Goal: Information Seeking & Learning: Find specific fact

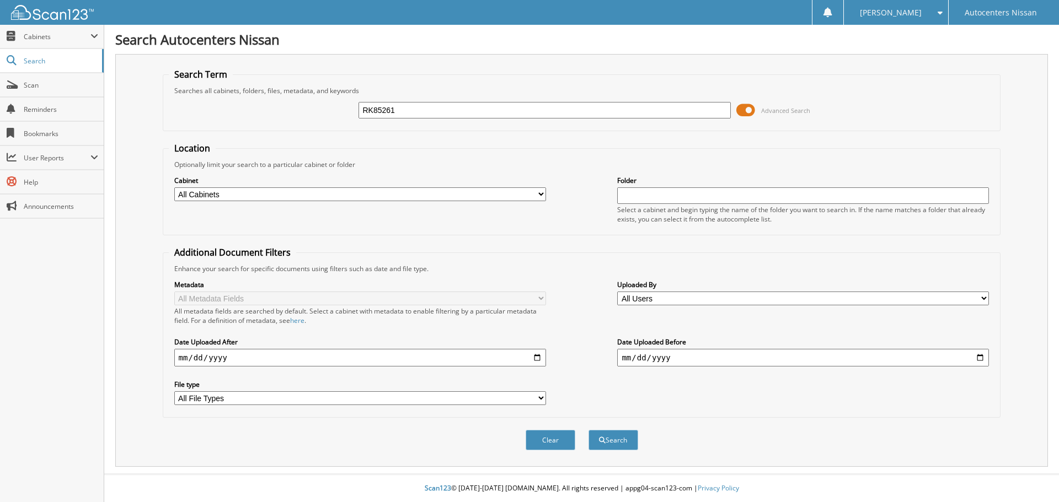
type input "RK85261"
click at [588, 430] on button "Search" at bounding box center [613, 440] width 50 height 20
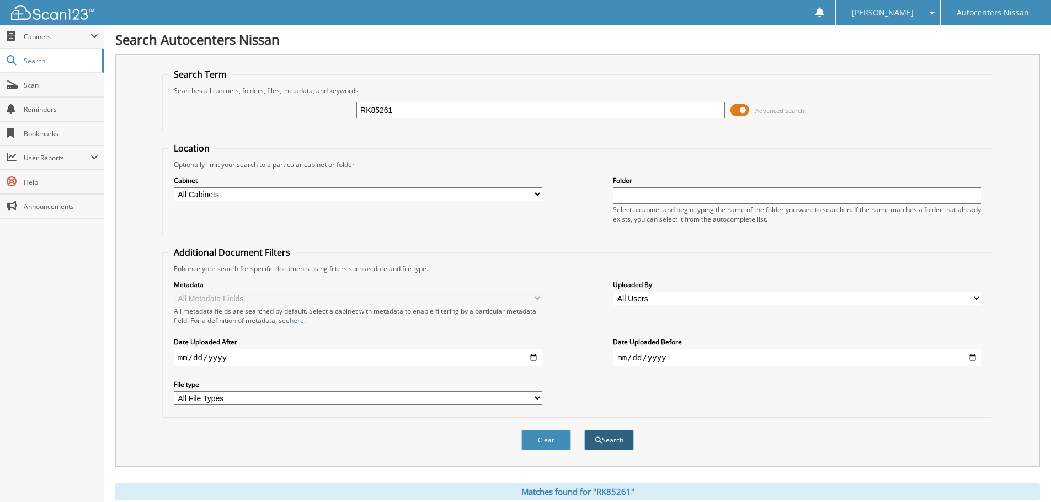
click at [599, 440] on span "submit" at bounding box center [598, 440] width 7 height 7
click at [606, 442] on button "Search" at bounding box center [609, 440] width 50 height 20
click at [45, 60] on span "Search" at bounding box center [60, 60] width 73 height 9
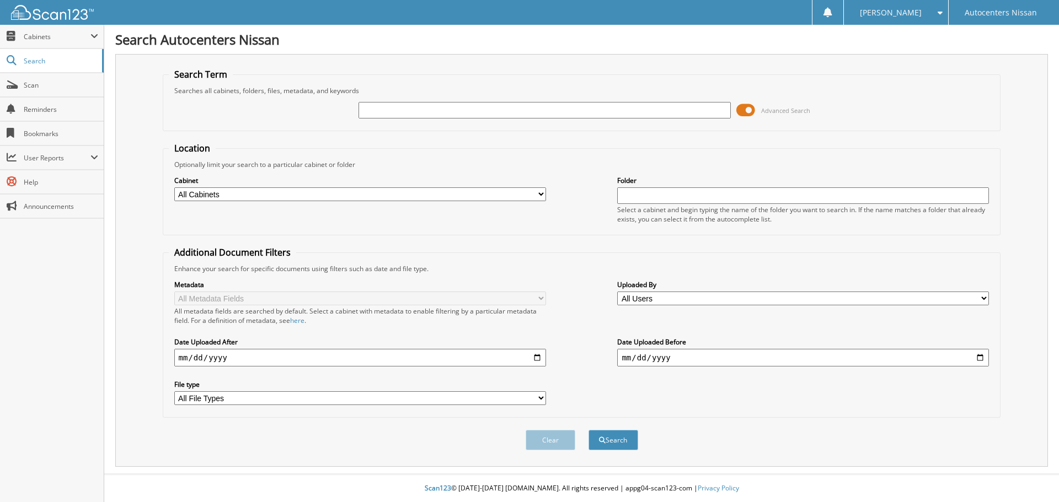
click at [45, 60] on span "Search" at bounding box center [60, 60] width 73 height 9
click at [97, 36] on span at bounding box center [94, 36] width 8 height 9
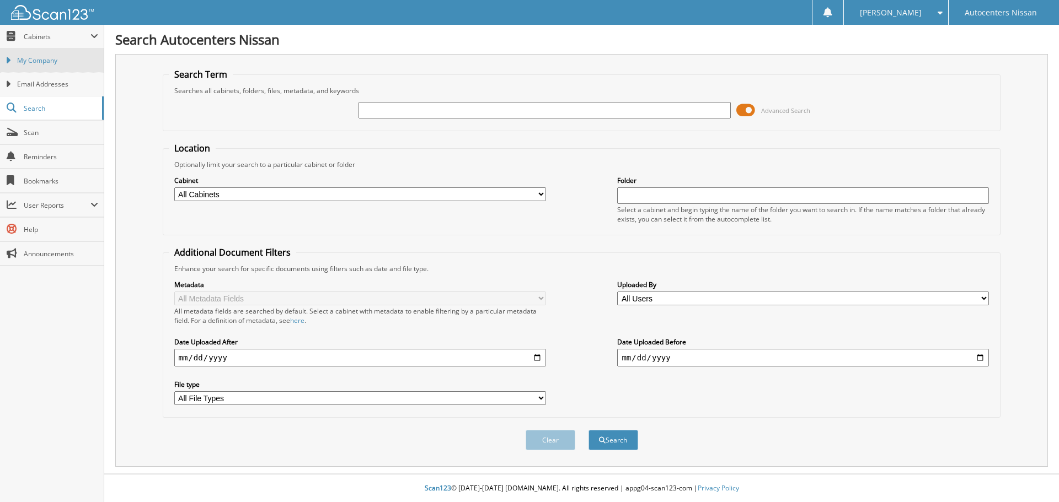
click at [58, 62] on span "My Company" at bounding box center [57, 61] width 81 height 10
